Goal: Transaction & Acquisition: Purchase product/service

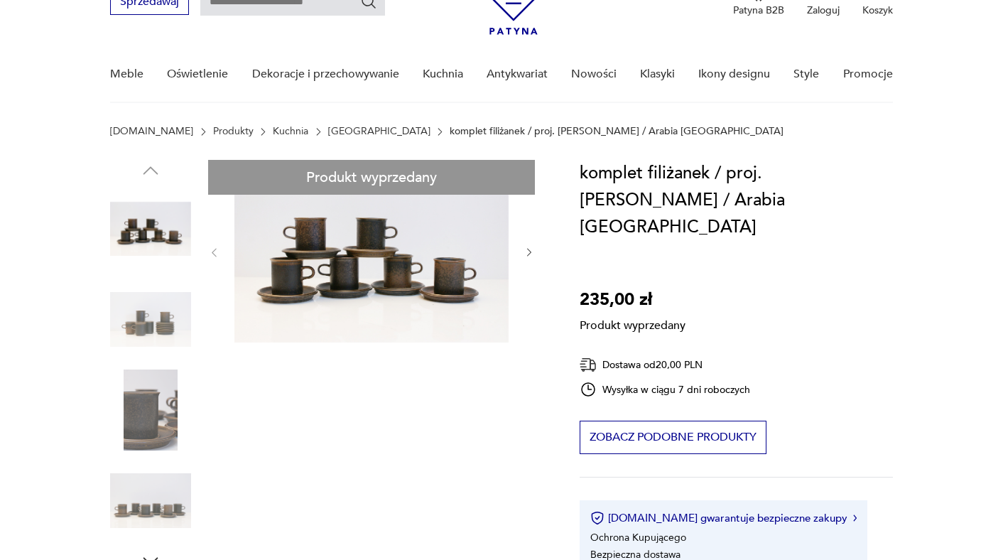
scroll to position [75, 0]
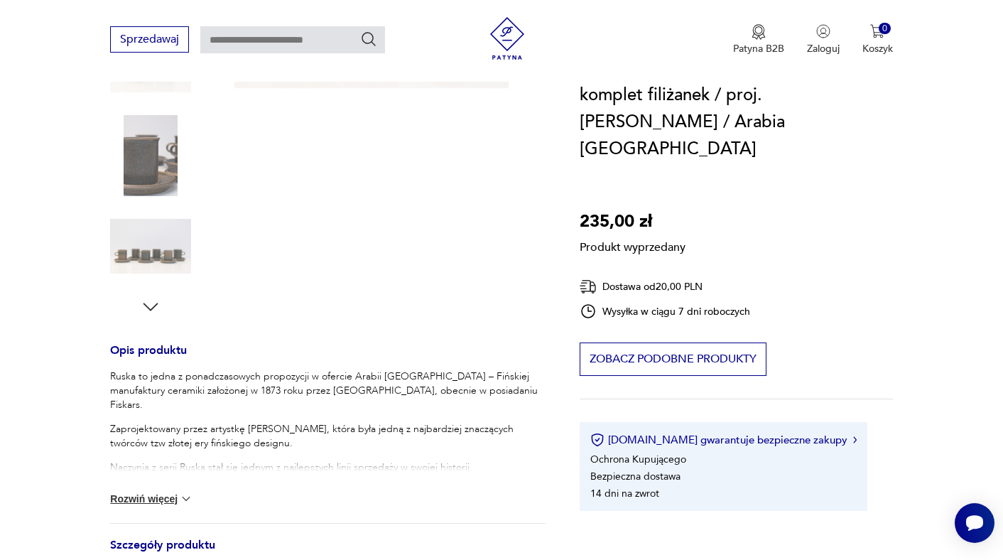
click at [174, 499] on button "Rozwiń więcej" at bounding box center [151, 499] width 82 height 14
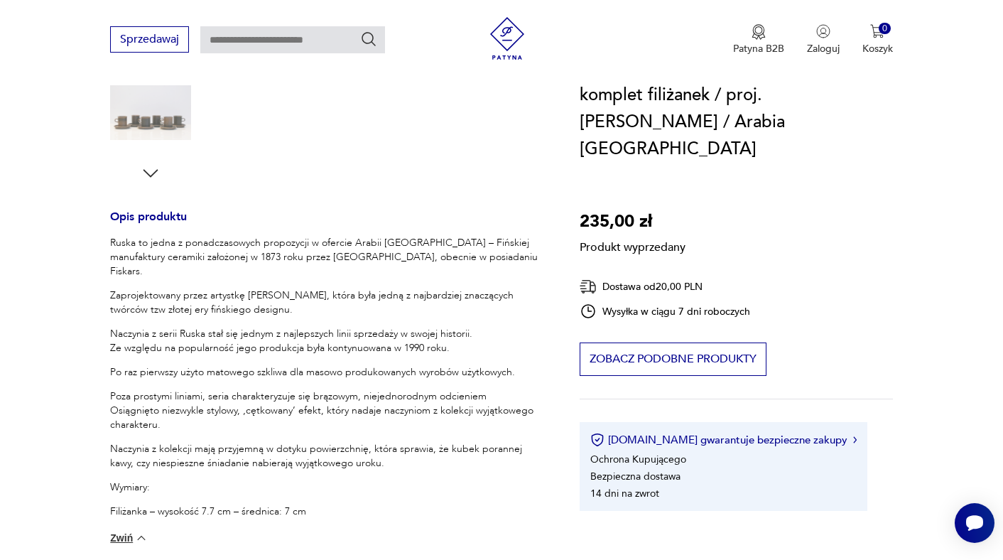
scroll to position [513, 0]
